Goal: Task Accomplishment & Management: Use online tool/utility

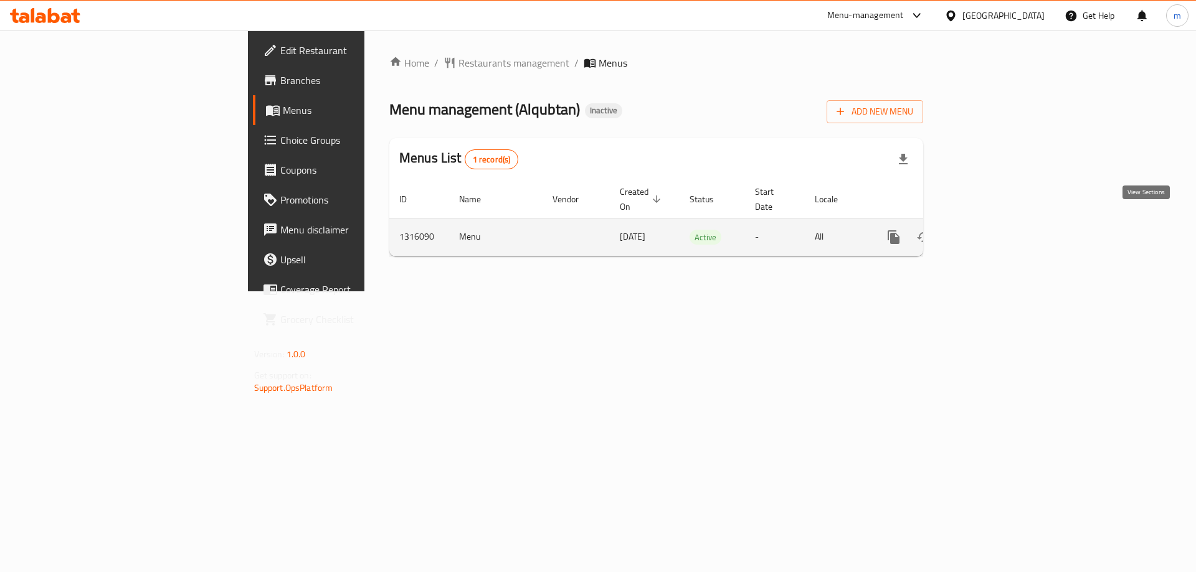
click at [991, 230] on icon "enhanced table" at bounding box center [983, 237] width 15 height 15
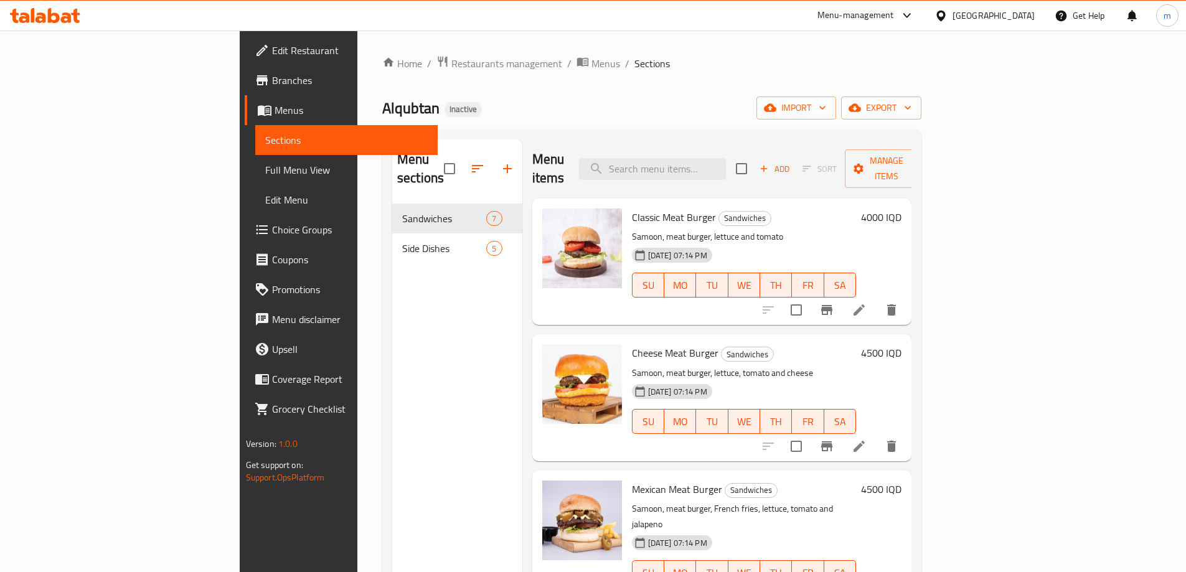
click at [245, 90] on link "Branches" at bounding box center [341, 80] width 193 height 30
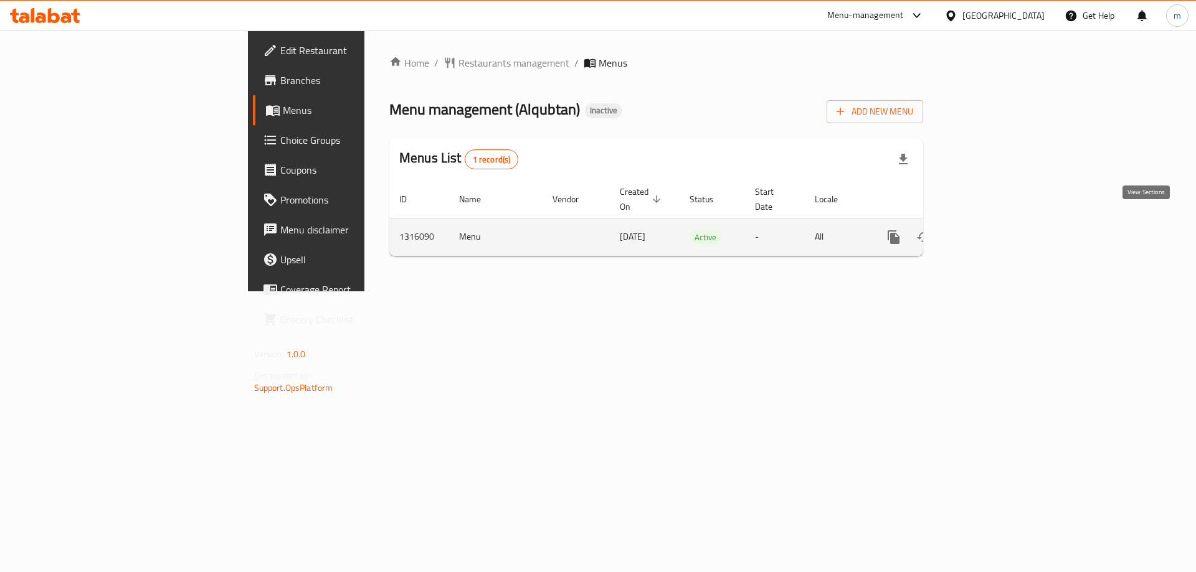
click at [989, 232] on icon "enhanced table" at bounding box center [983, 237] width 11 height 11
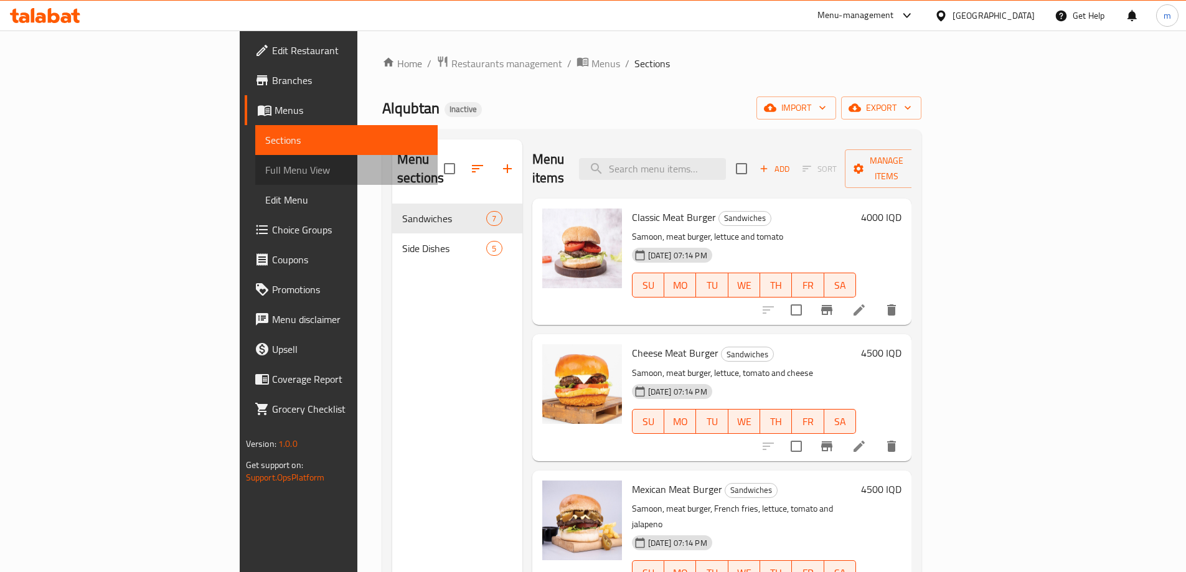
click at [265, 166] on span "Full Menu View" at bounding box center [346, 170] width 163 height 15
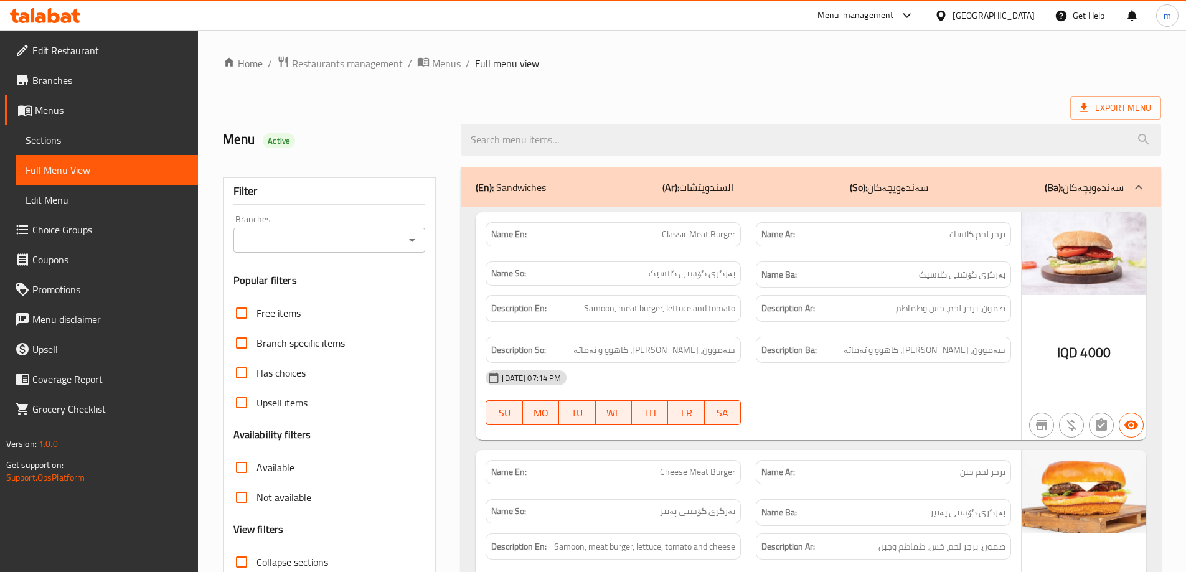
click at [423, 245] on div "Branches" at bounding box center [330, 240] width 192 height 25
click at [411, 244] on icon "Open" at bounding box center [412, 240] width 15 height 15
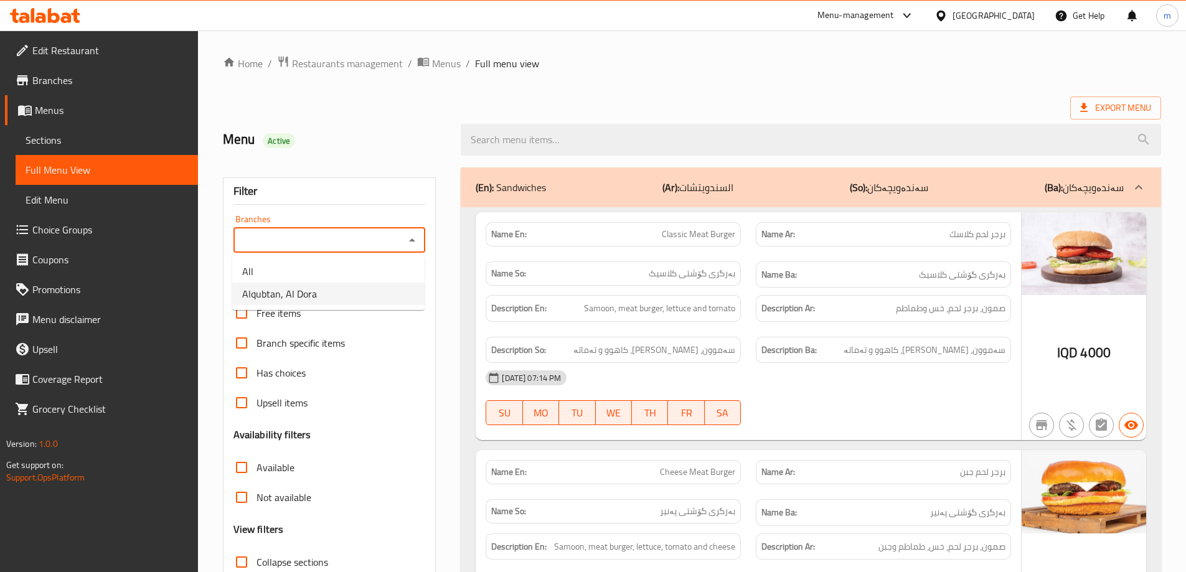
click at [348, 293] on li "Alqubtan, Al Dora" at bounding box center [328, 294] width 192 height 22
type input "Alqubtan, Al Dora"
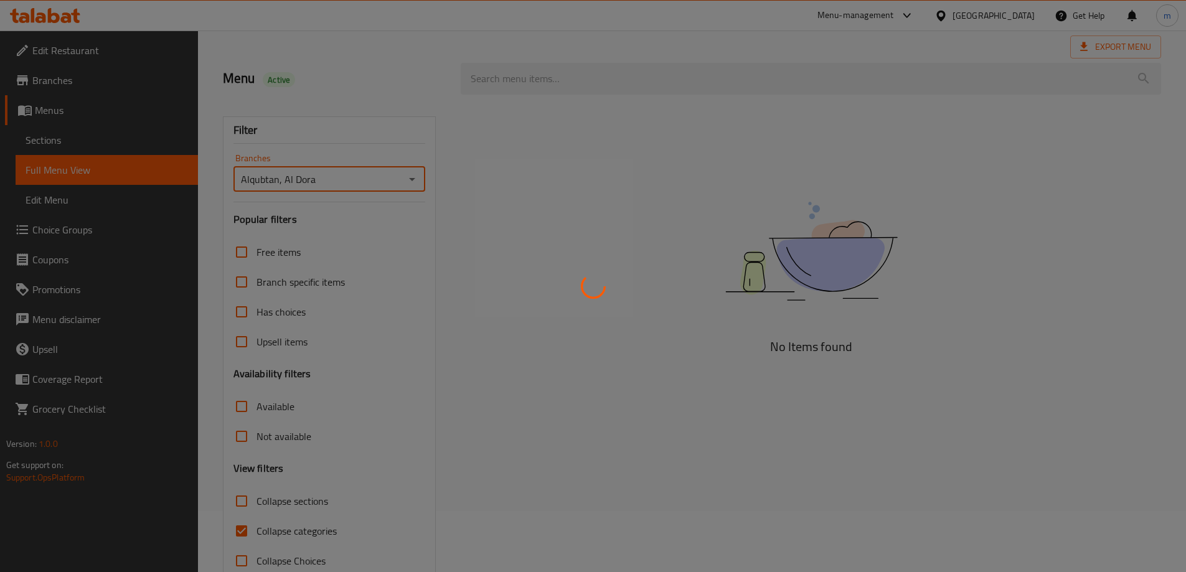
scroll to position [90, 0]
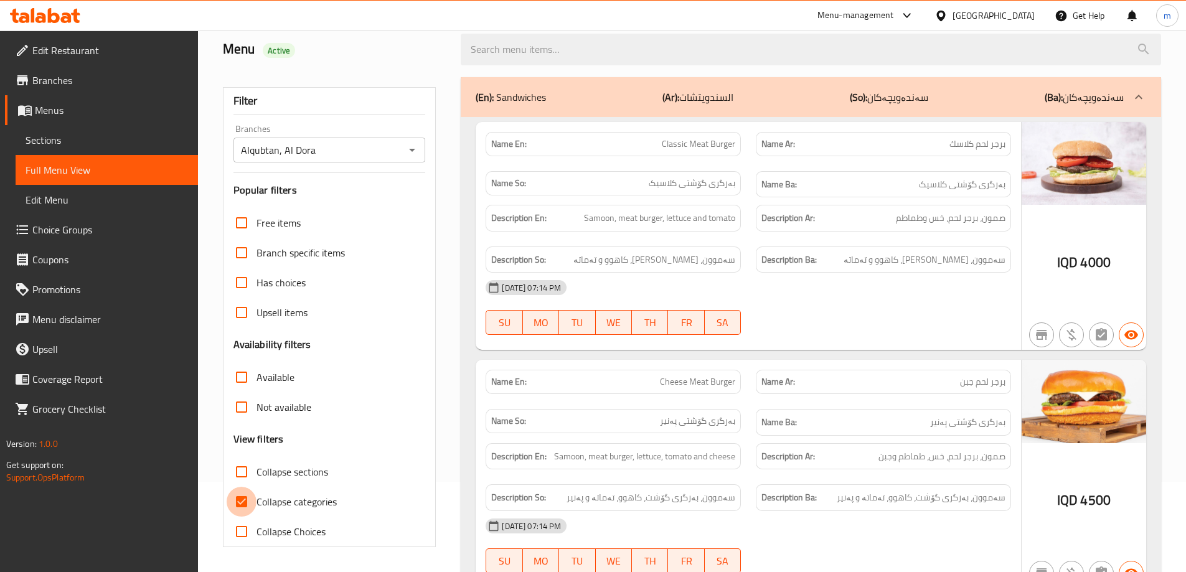
click at [253, 501] on input "Collapse categories" at bounding box center [242, 502] width 30 height 30
checkbox input "false"
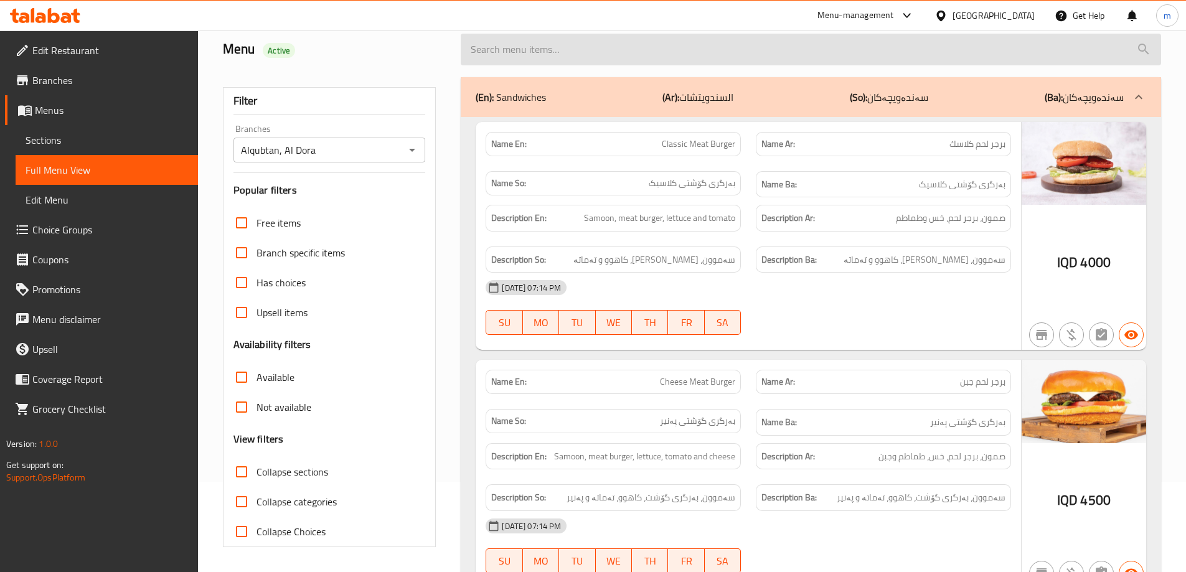
click at [585, 44] on input "search" at bounding box center [811, 50] width 701 height 32
paste input "Mexican Chicken Burger"
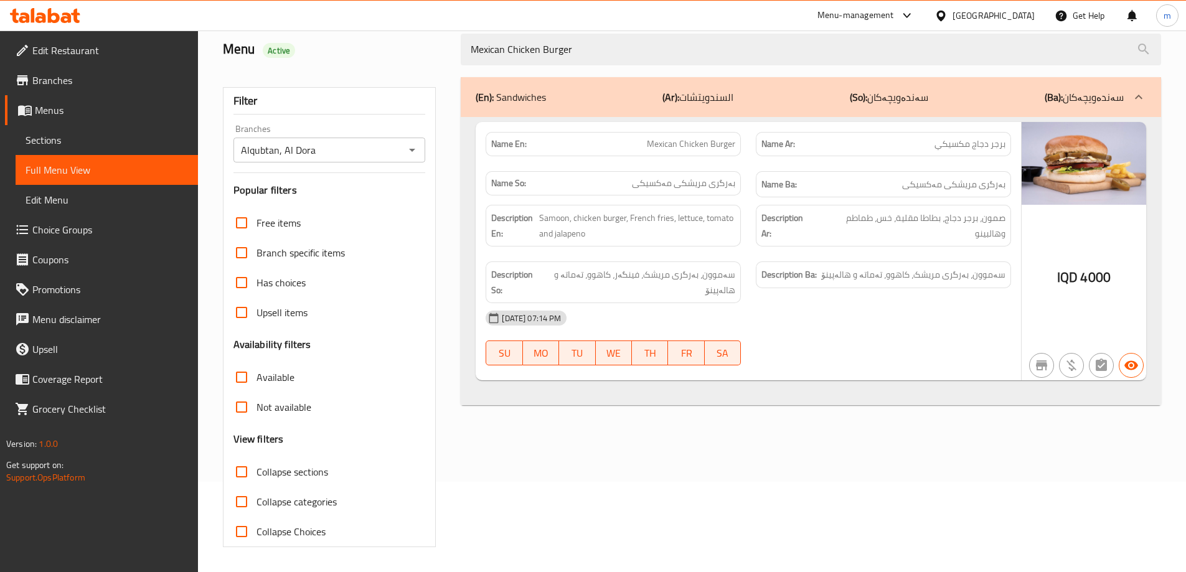
click at [941, 256] on div "Description Ba: سەموون، بەرگری مریشک، کاهوو، تەماتە و هالەپینۆ" at bounding box center [884, 282] width 270 height 57
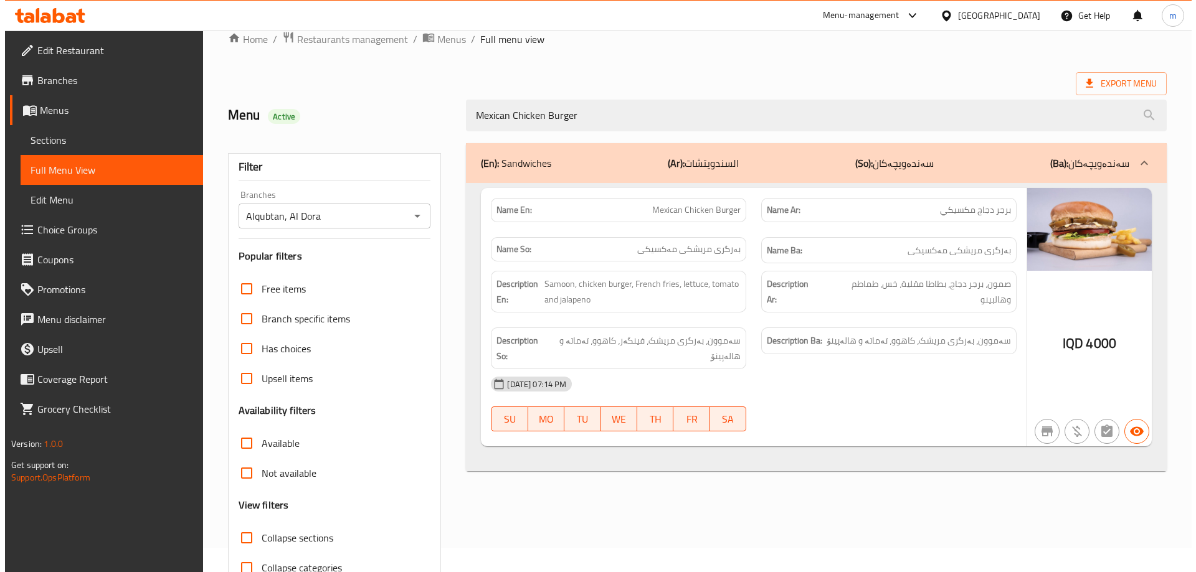
scroll to position [0, 0]
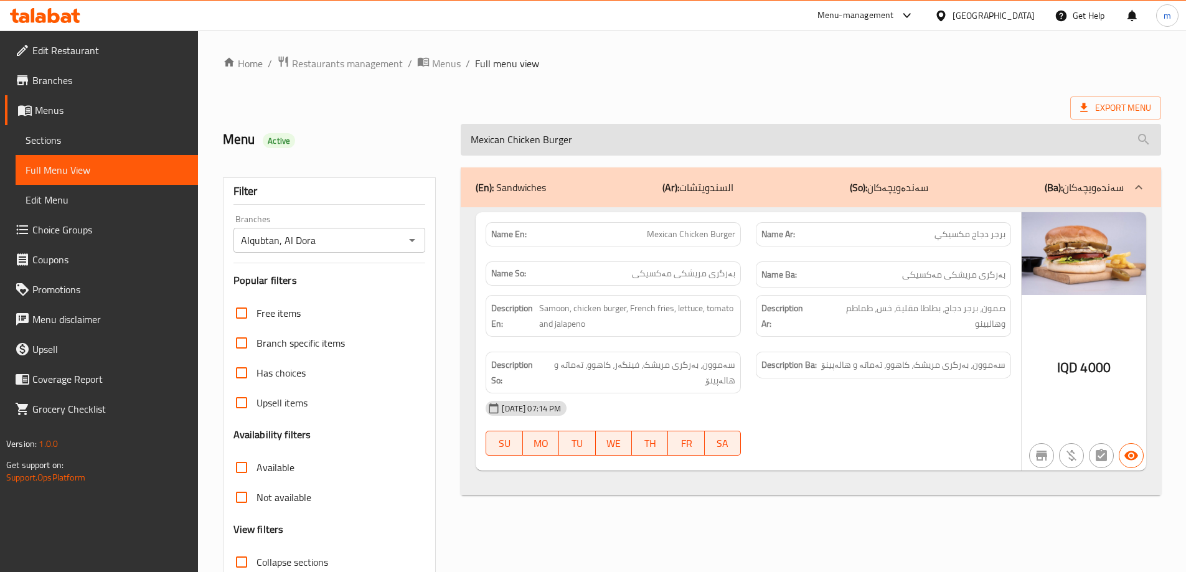
click at [573, 149] on input "Mexican Chicken Burger" at bounding box center [811, 140] width 701 height 32
paste input "Meat"
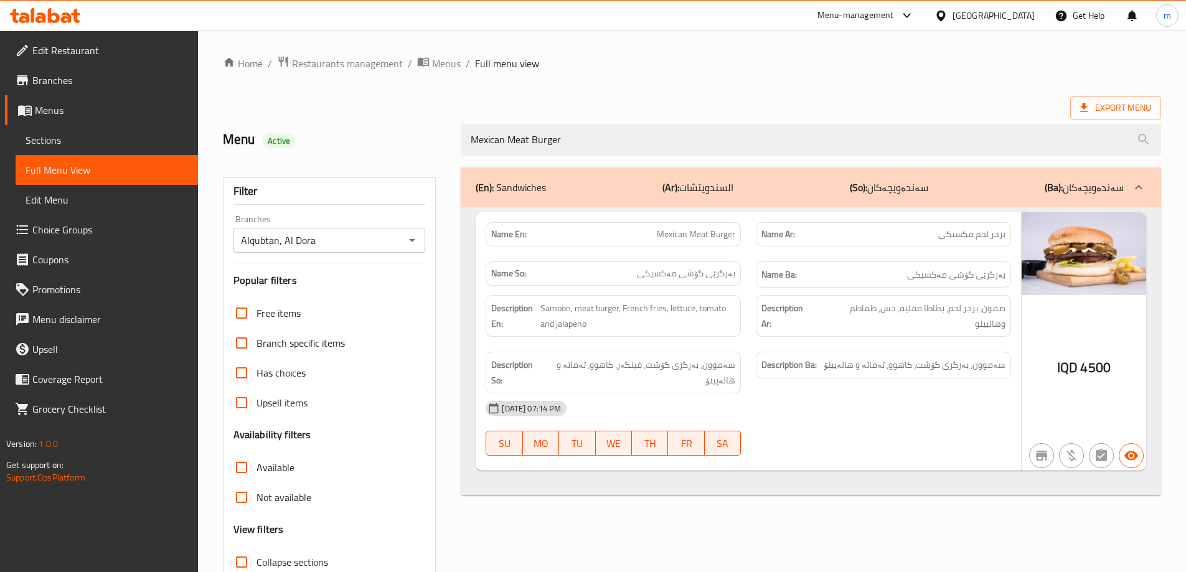
type input "Mexican Meat Burger"
click at [964, 387] on div "Description Ba: سەموون، بەرگری گۆشت، کاهوو، تەماتە و هالەپینۆ" at bounding box center [884, 372] width 270 height 57
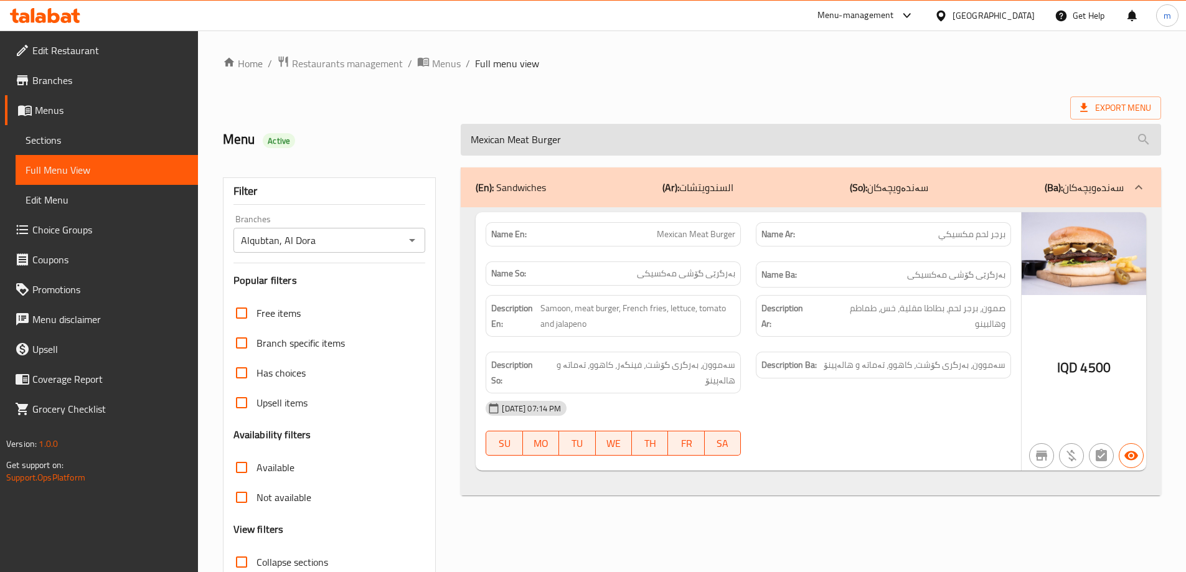
click at [529, 147] on input "Mexican Meat Burger" at bounding box center [811, 140] width 701 height 32
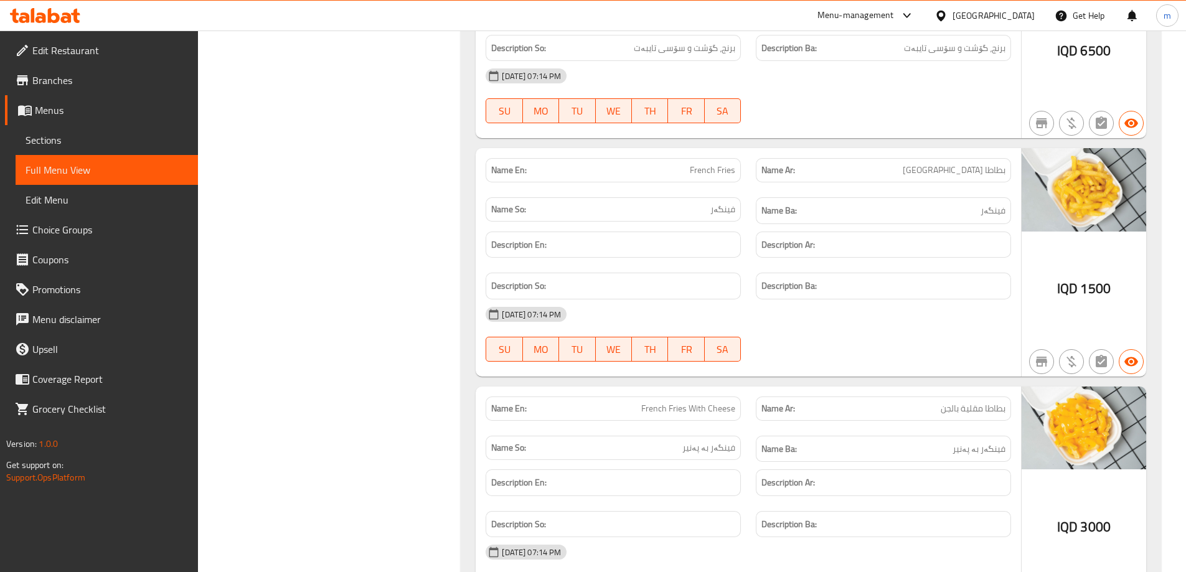
scroll to position [2611, 0]
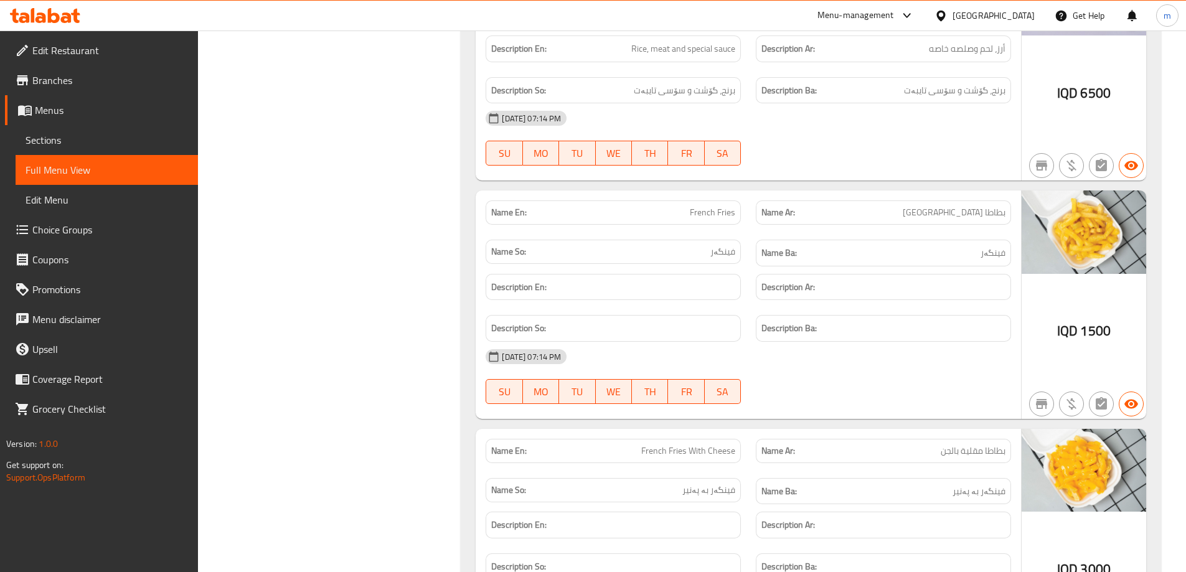
click at [59, 11] on icon at bounding box center [45, 15] width 70 height 15
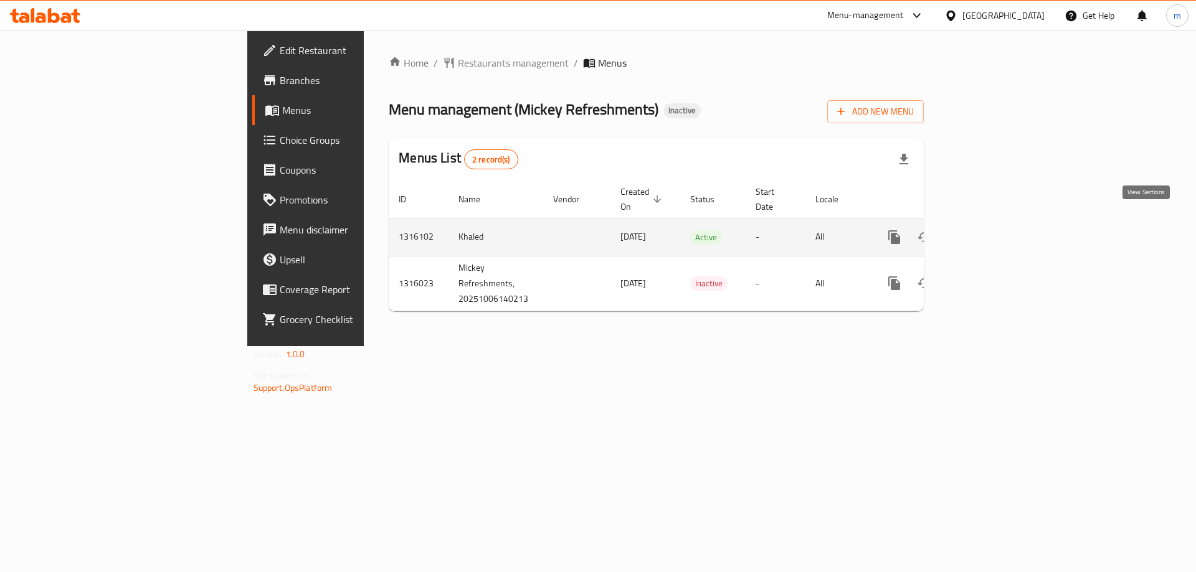
click at [990, 232] on icon "enhanced table" at bounding box center [983, 237] width 11 height 11
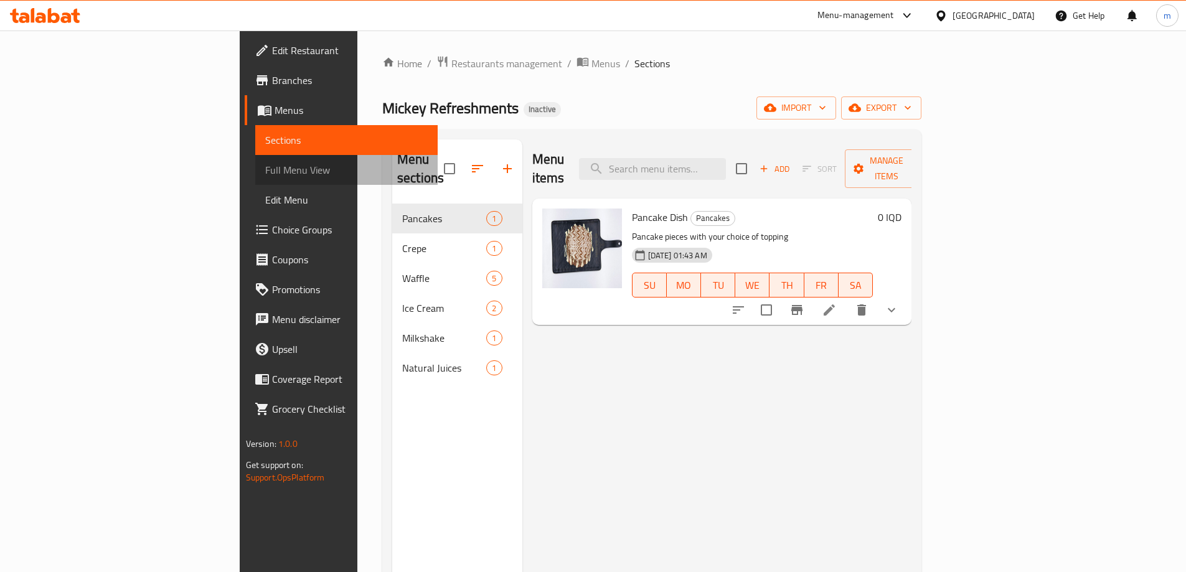
click at [265, 172] on span "Full Menu View" at bounding box center [346, 170] width 163 height 15
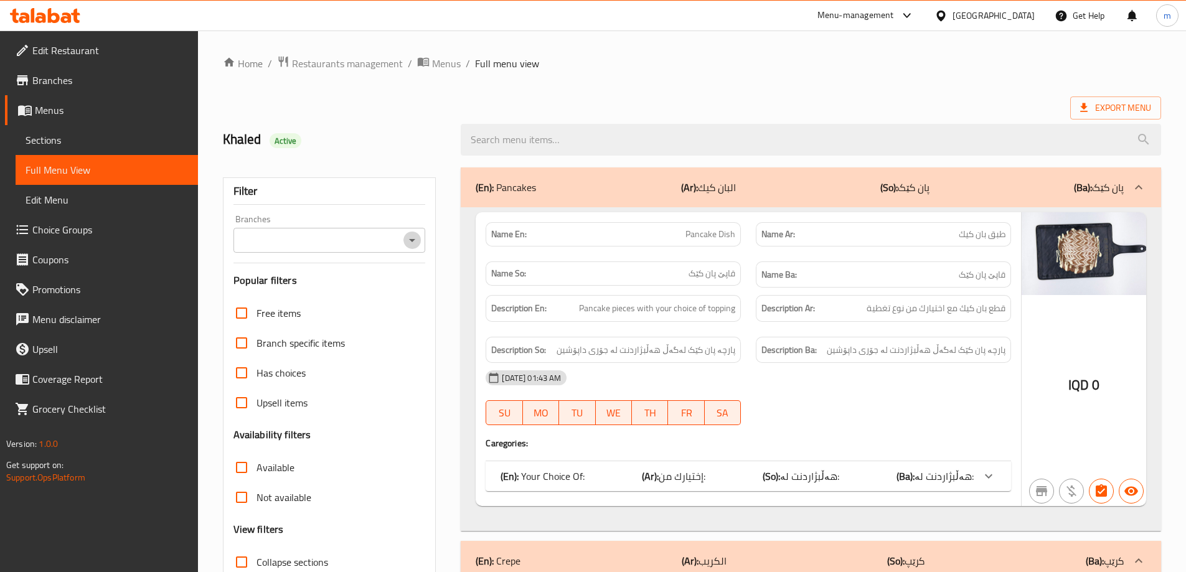
click at [413, 242] on icon "Open" at bounding box center [412, 240] width 15 height 15
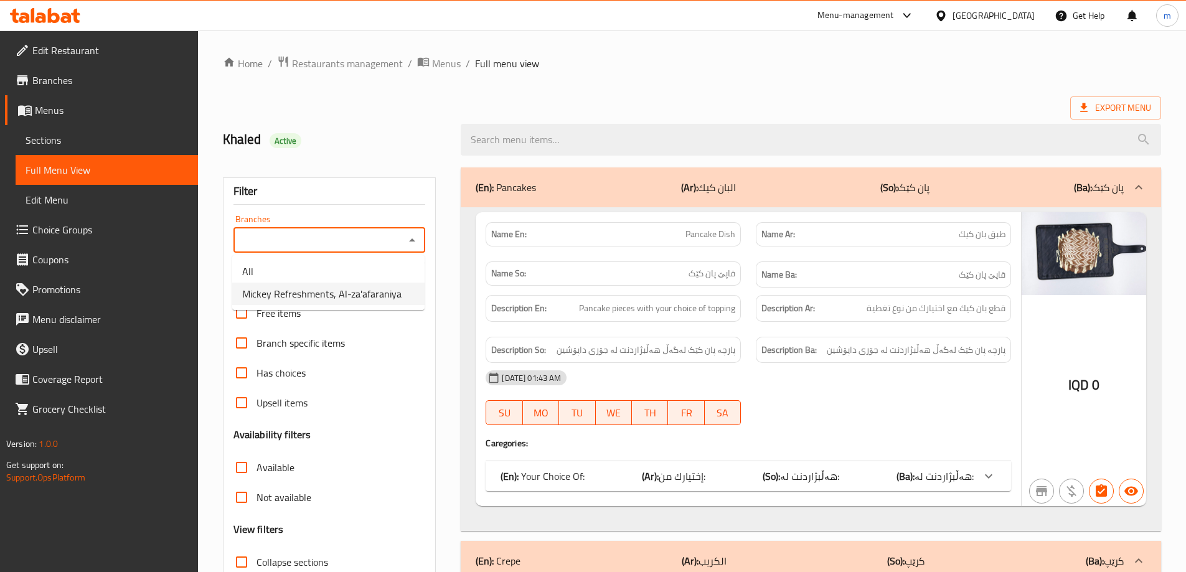
click at [349, 313] on div "Free items" at bounding box center [330, 313] width 192 height 30
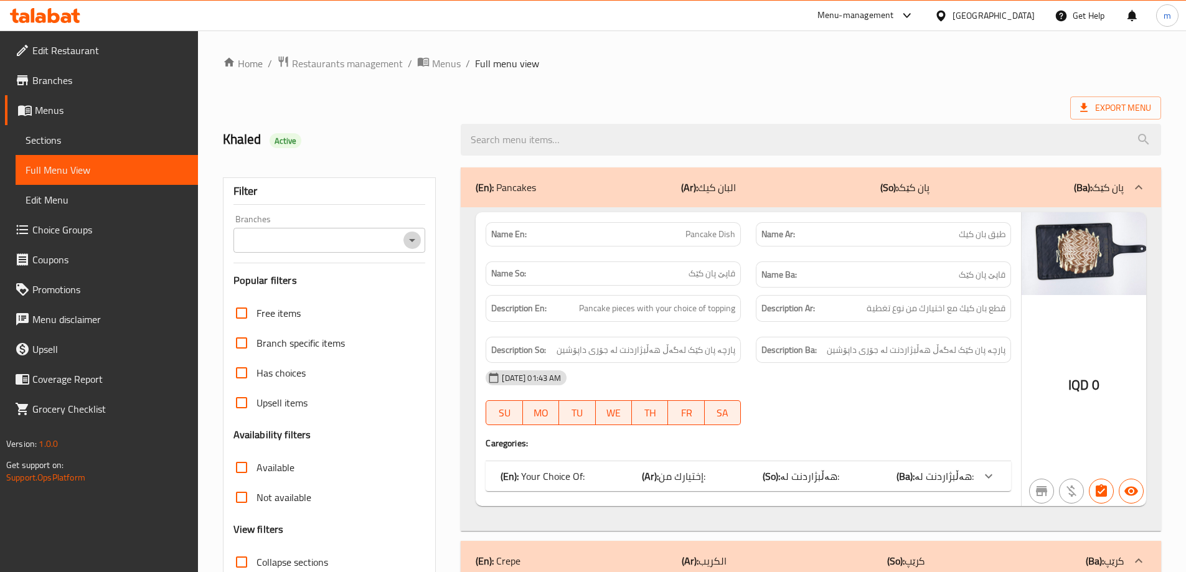
click at [417, 241] on icon "Open" at bounding box center [412, 240] width 15 height 15
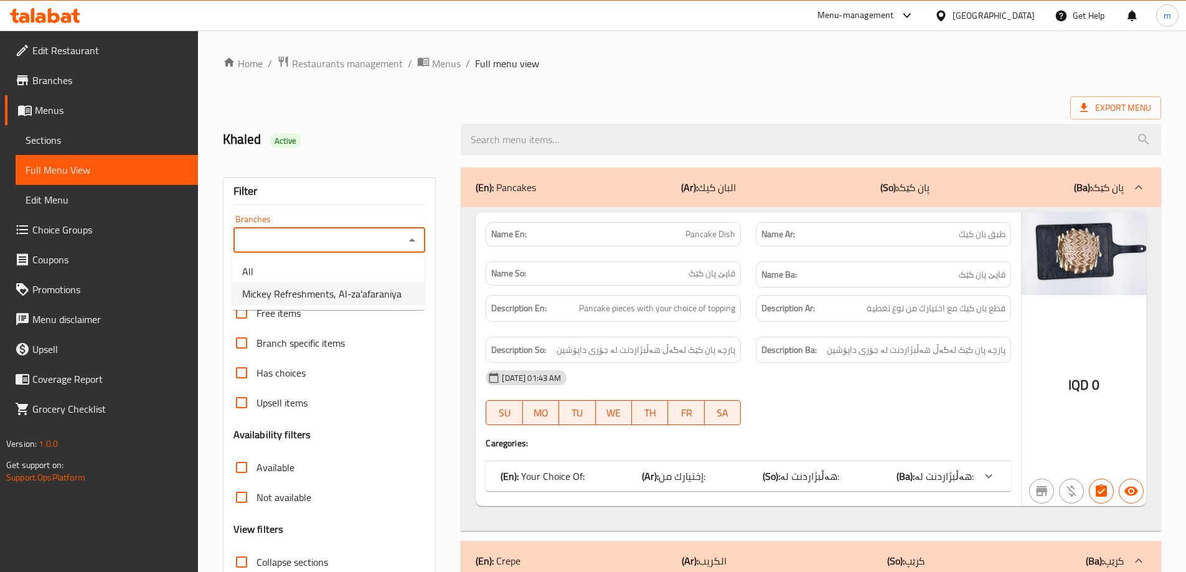
click at [365, 287] on span "Mickey Refreshments, Al-za'afaraniya" at bounding box center [321, 294] width 159 height 15
type input "Mickey Refreshments, Al-za'afaraniya"
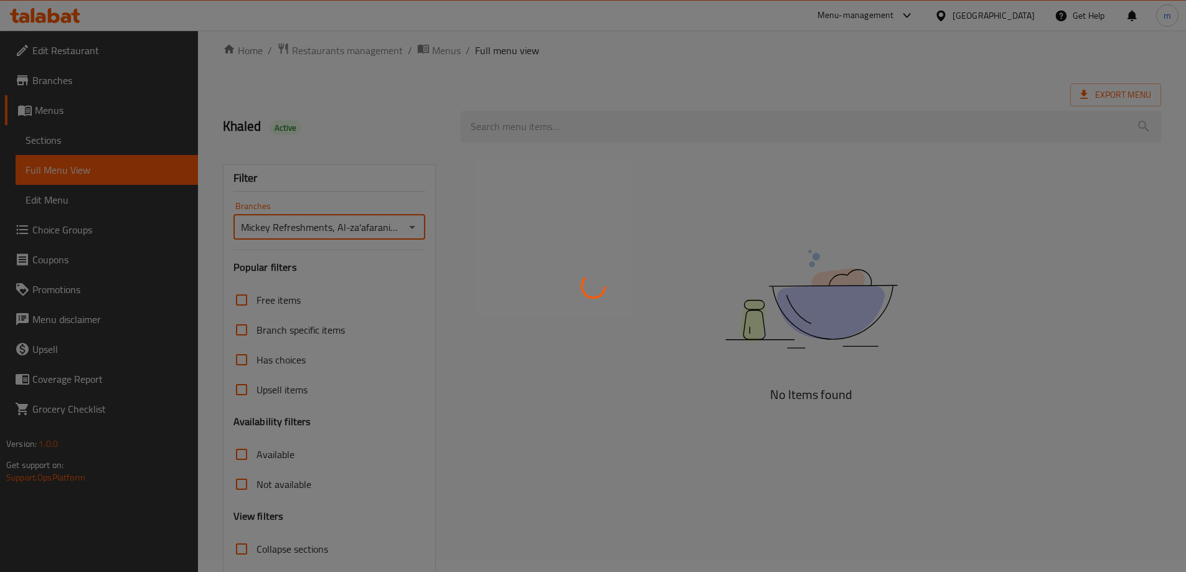
scroll to position [90, 0]
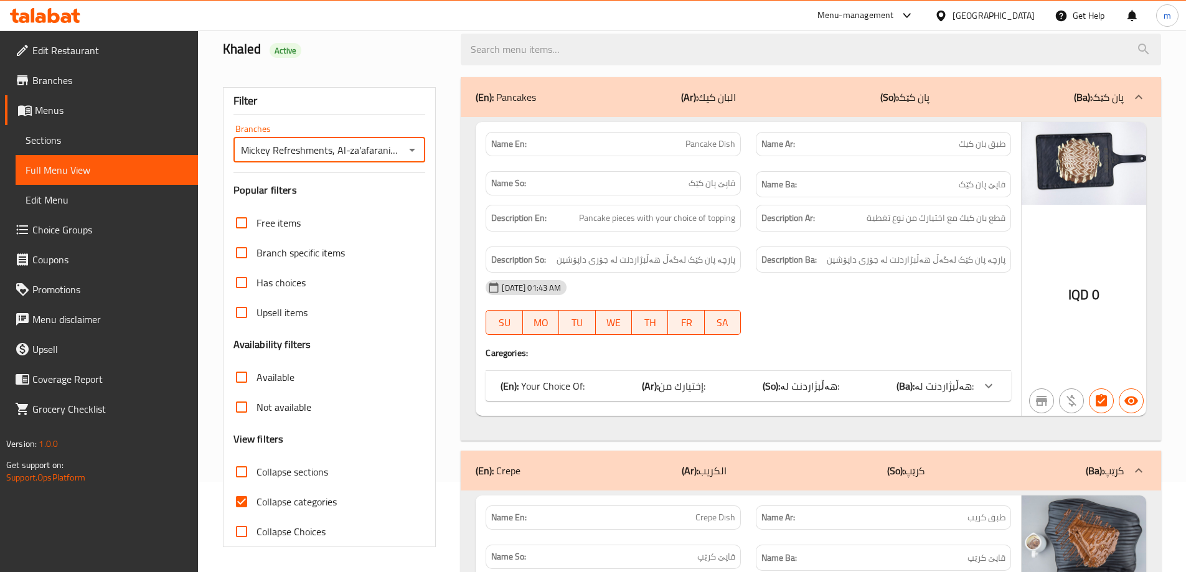
click at [249, 504] on input "Collapse categories" at bounding box center [242, 502] width 30 height 30
checkbox input "false"
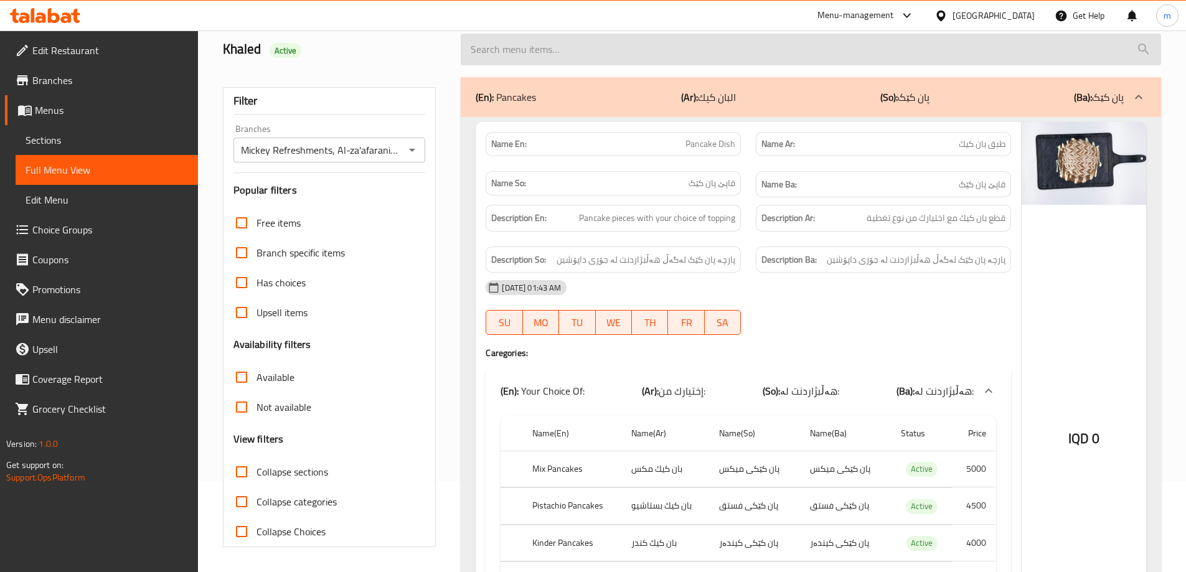
click at [554, 62] on input "search" at bounding box center [811, 50] width 701 height 32
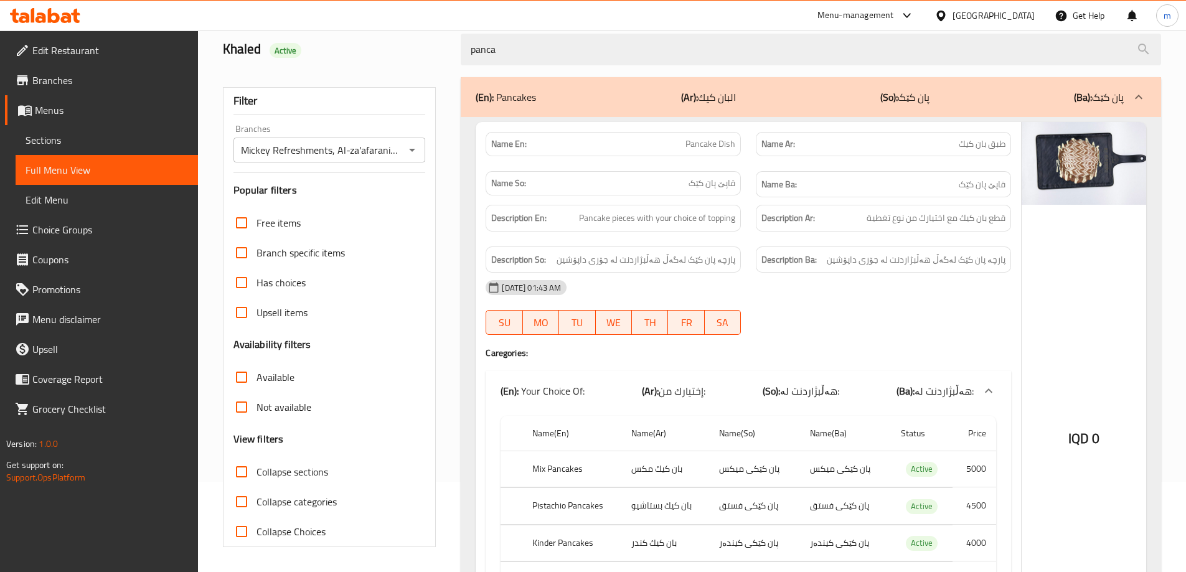
type input "panca"
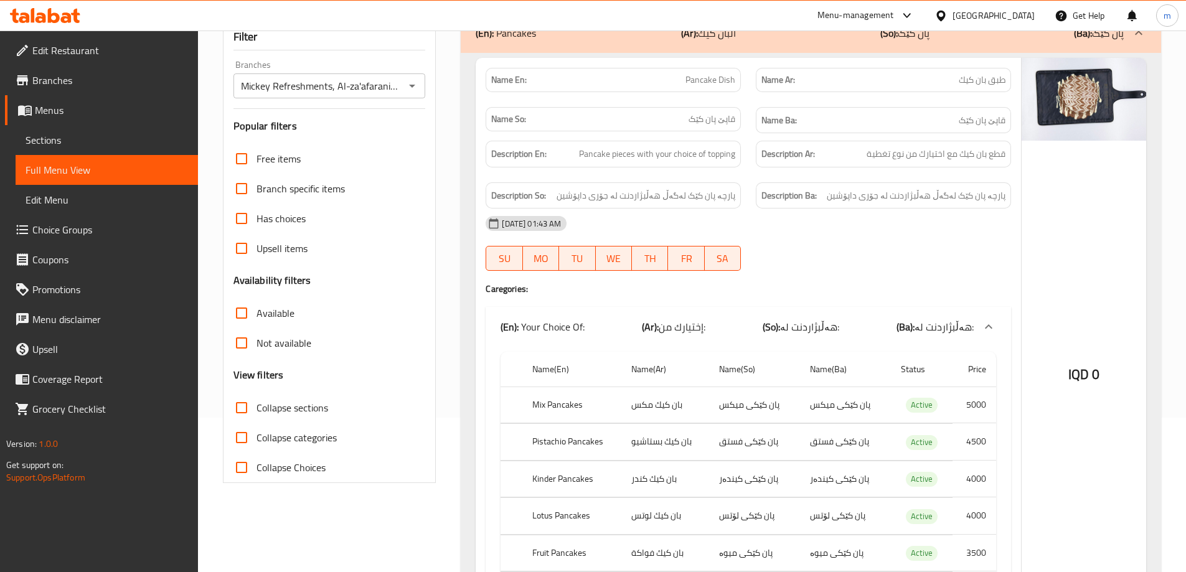
scroll to position [194, 0]
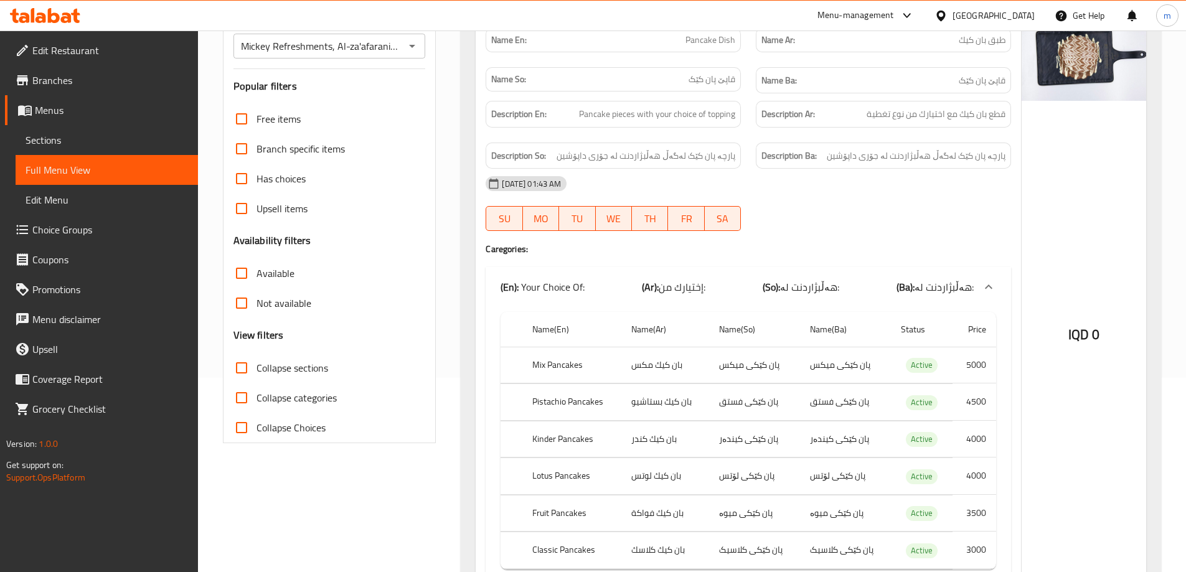
click at [891, 206] on div "07-10-2025 01:43 AM SU MO TU WE TH FR SA" at bounding box center [748, 204] width 541 height 70
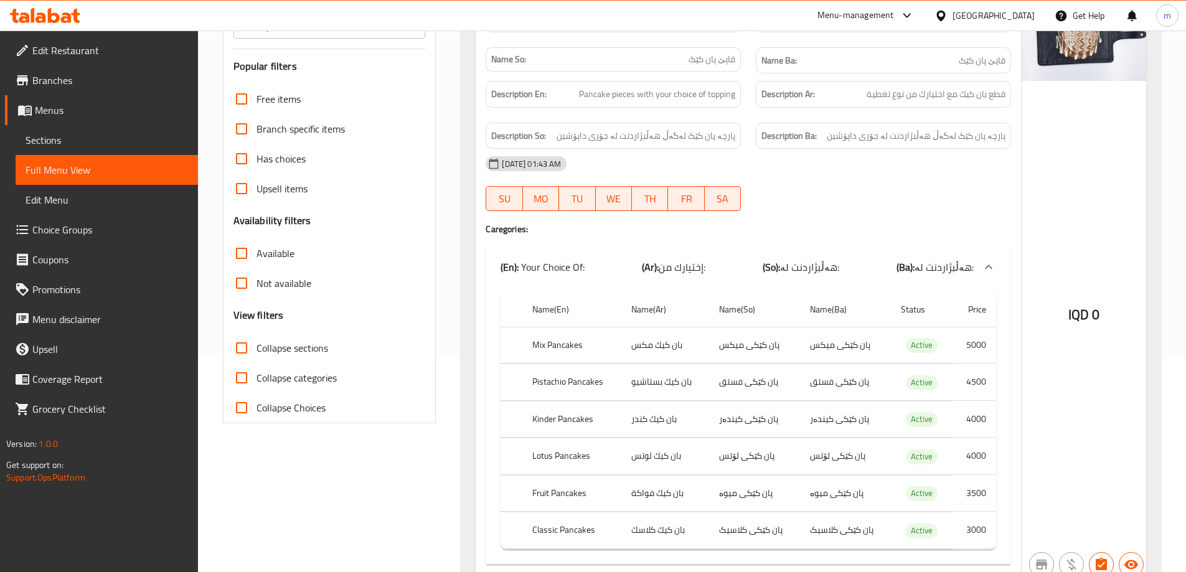
scroll to position [272, 0]
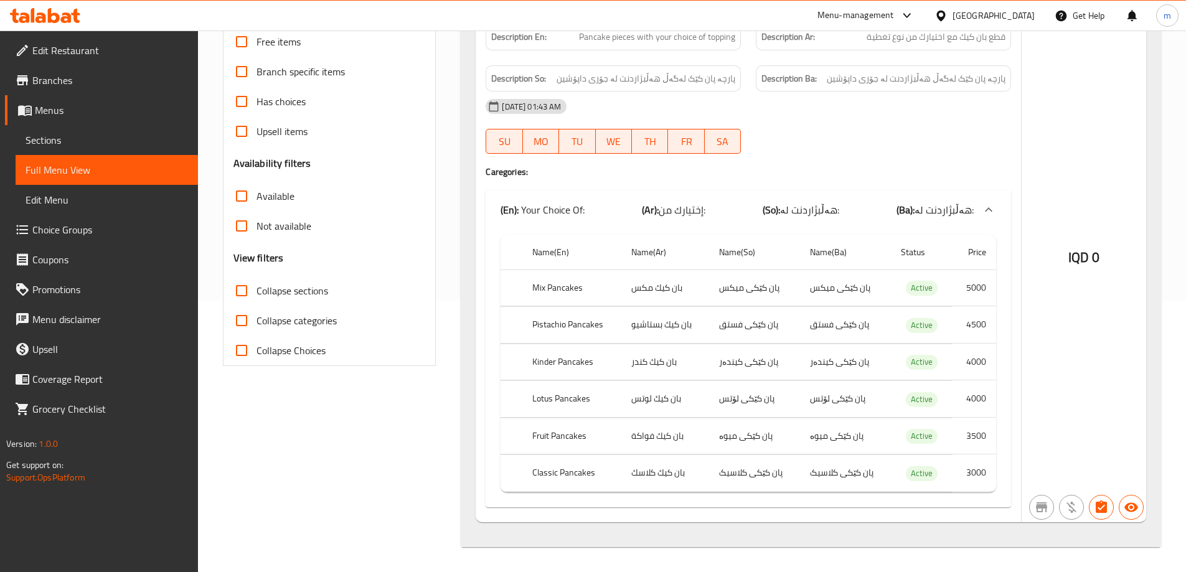
click at [795, 367] on td "پان کێکی کیندەر" at bounding box center [754, 362] width 91 height 37
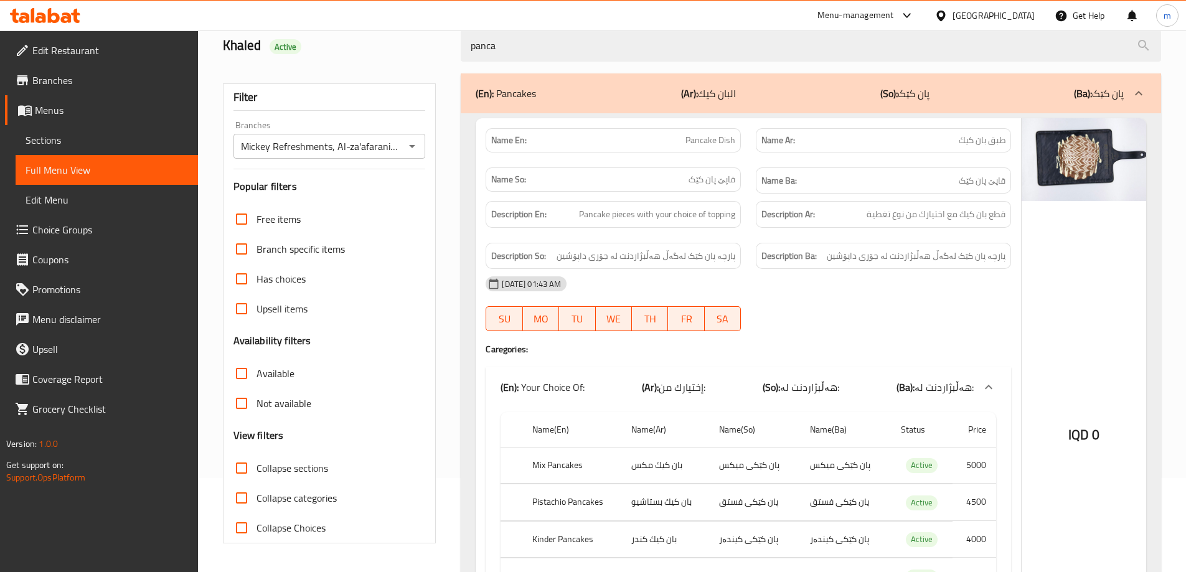
scroll to position [64, 0]
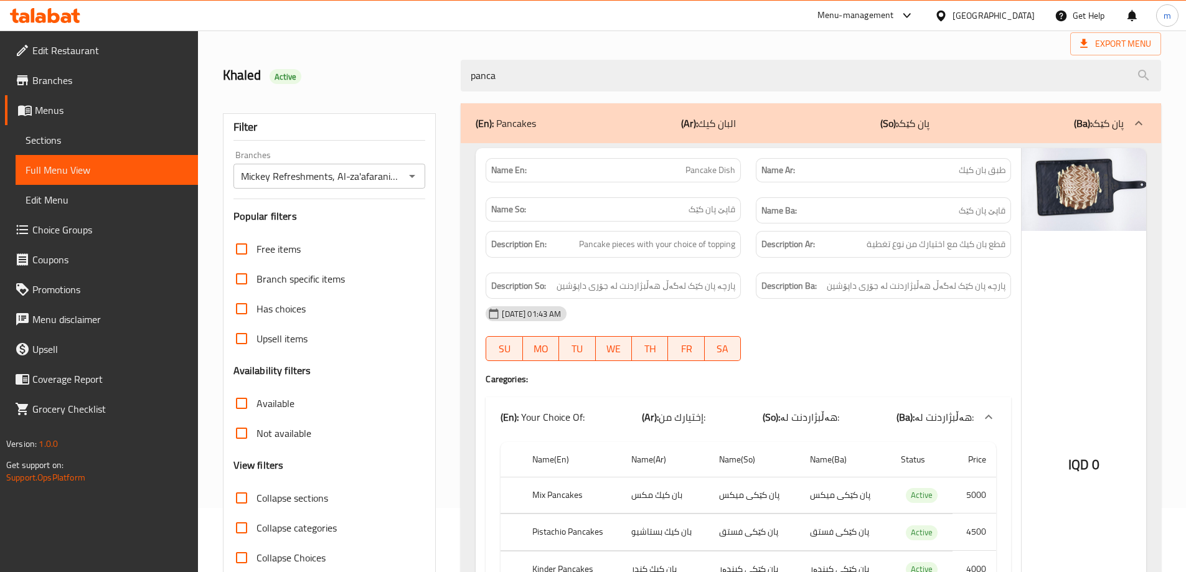
click at [965, 307] on div "07-10-2025 01:43 AM" at bounding box center [748, 314] width 541 height 30
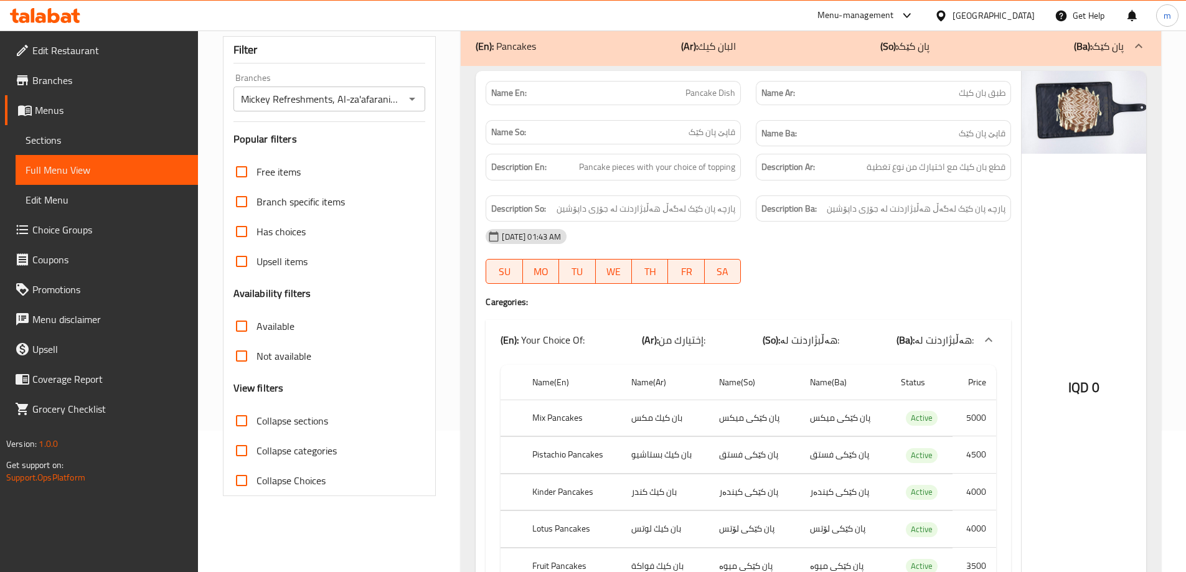
scroll to position [0, 0]
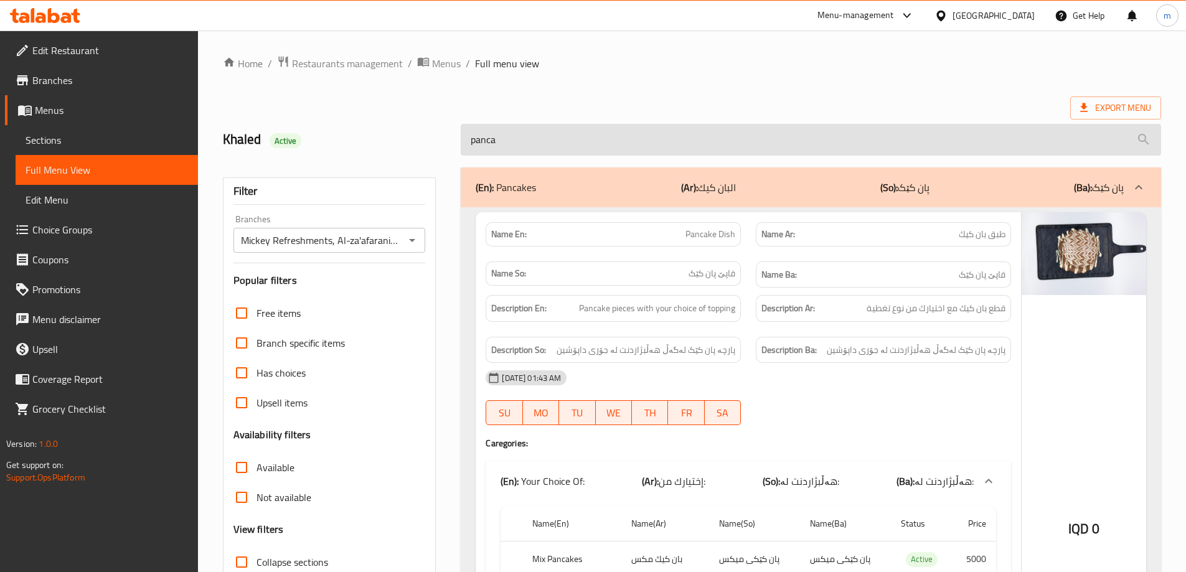
click at [530, 150] on input "panca" at bounding box center [811, 140] width 701 height 32
click at [530, 149] on input "panca" at bounding box center [811, 140] width 701 height 32
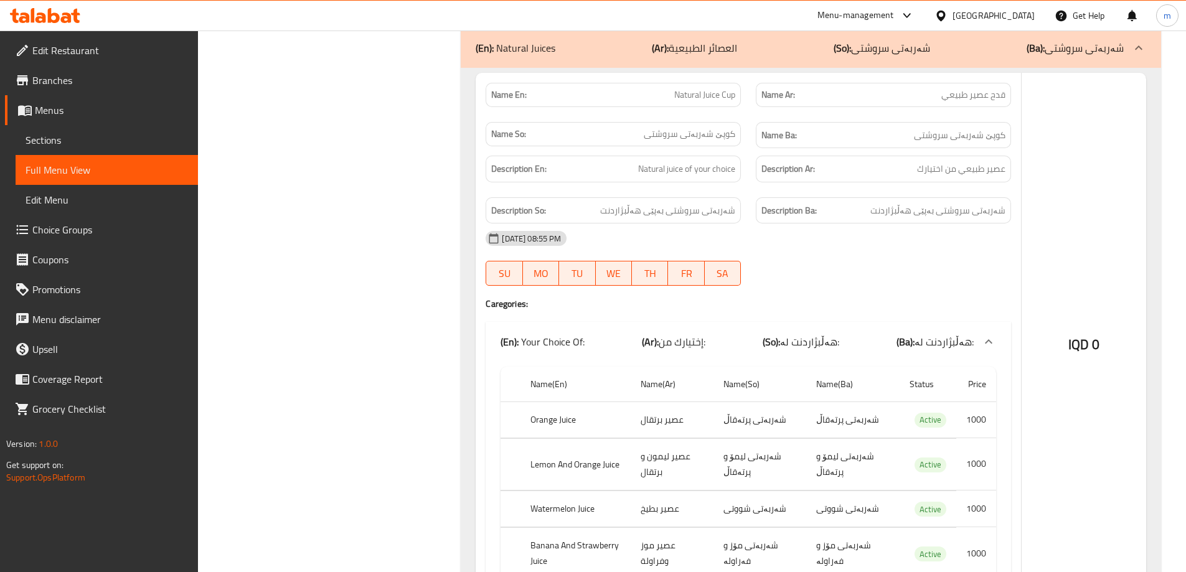
scroll to position [3958, 0]
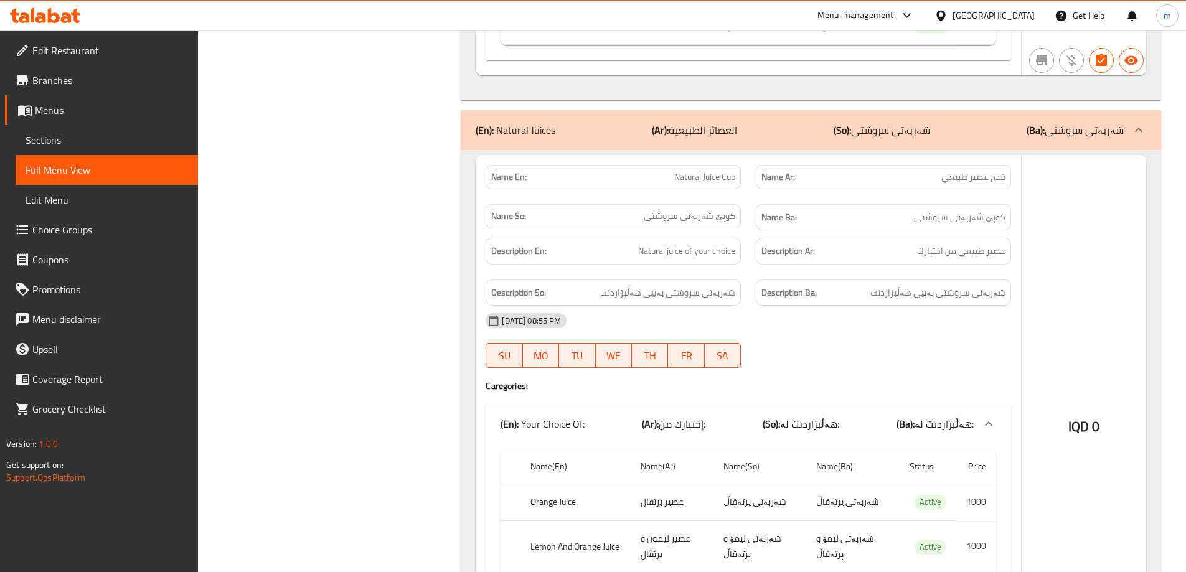
click at [1103, 247] on div "IQD 0" at bounding box center [1084, 442] width 125 height 575
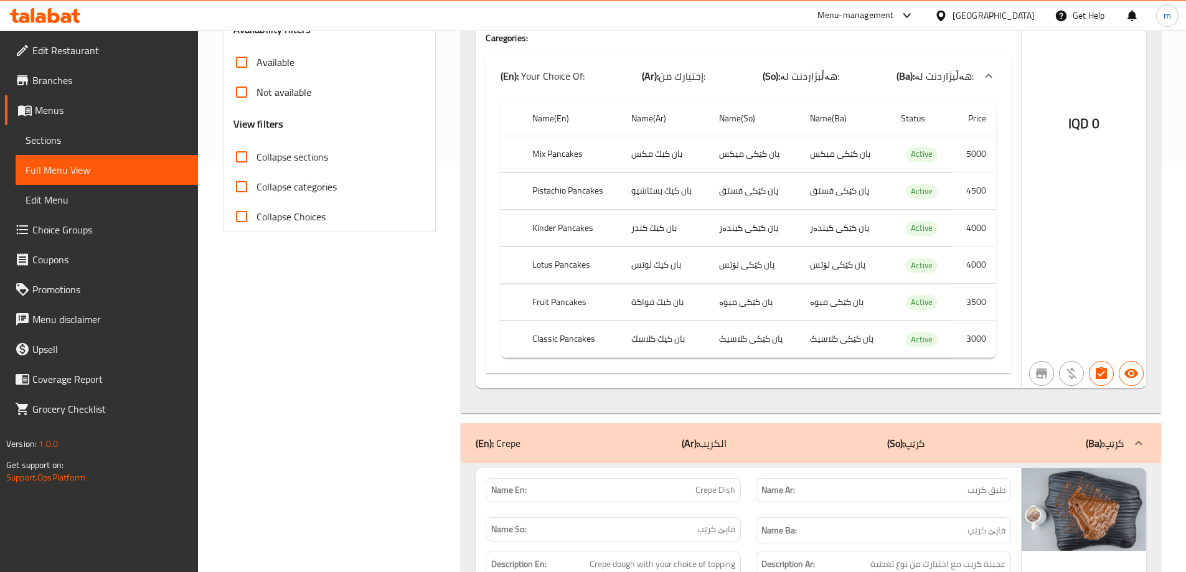
scroll to position [421, 0]
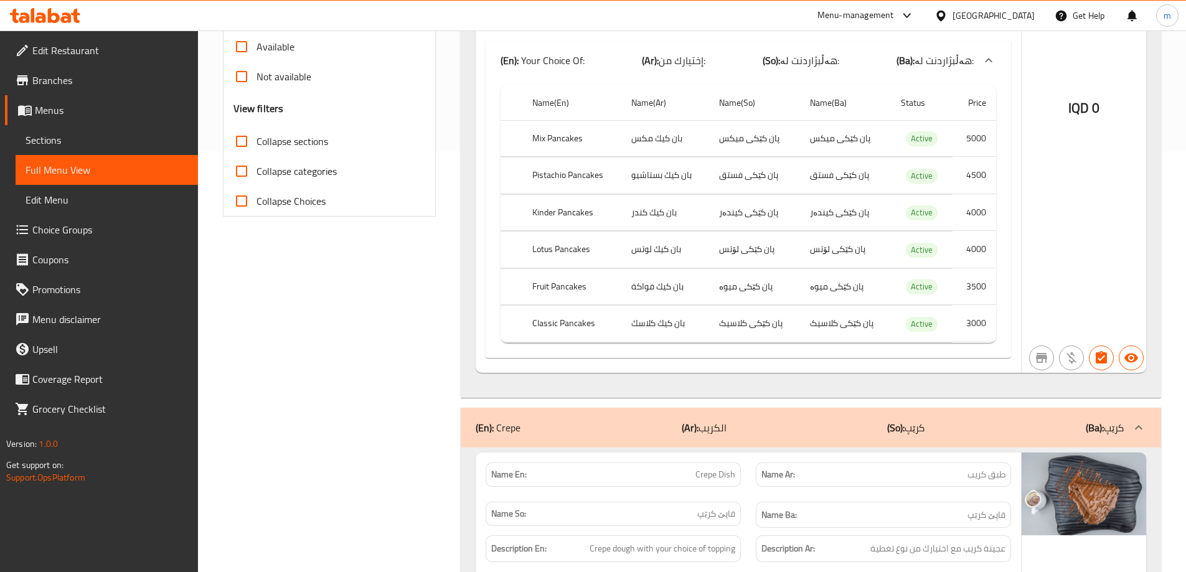
click at [708, 339] on td "بان كيك كلاسك" at bounding box center [666, 324] width 88 height 37
